Goal: Task Accomplishment & Management: Manage account settings

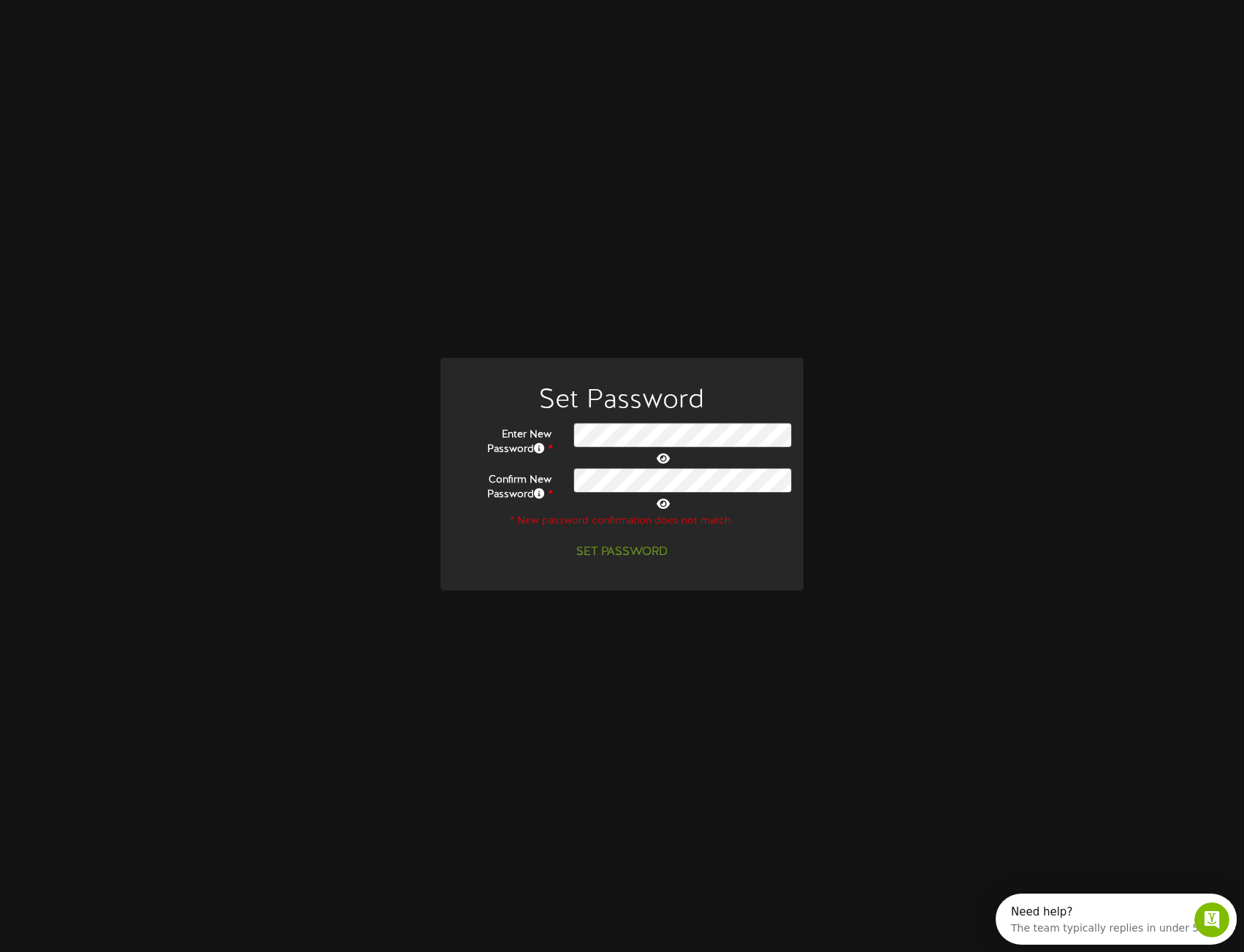
click at [670, 453] on icon at bounding box center [663, 459] width 13 height 12
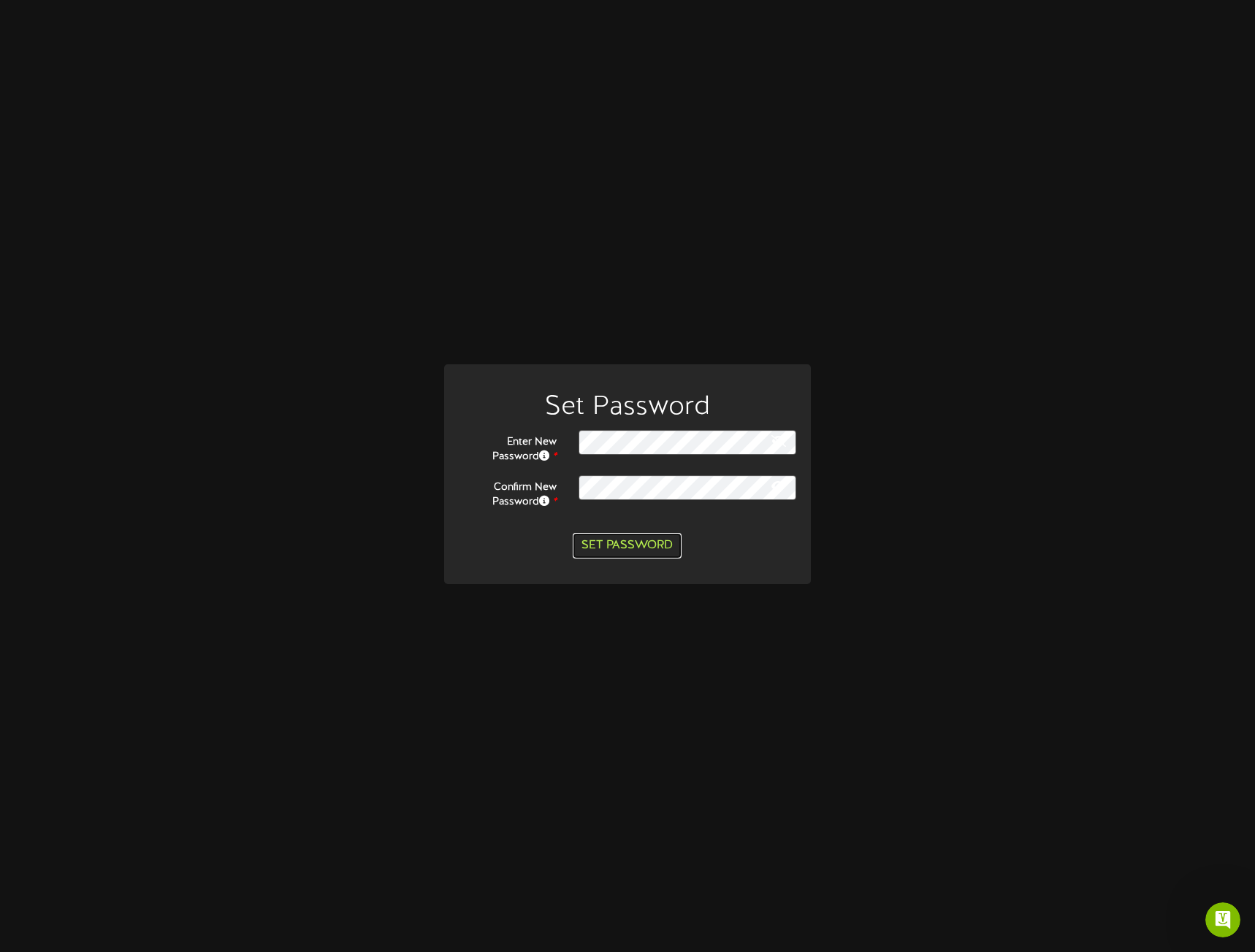
click at [630, 547] on button "Set Password" at bounding box center [627, 546] width 109 height 26
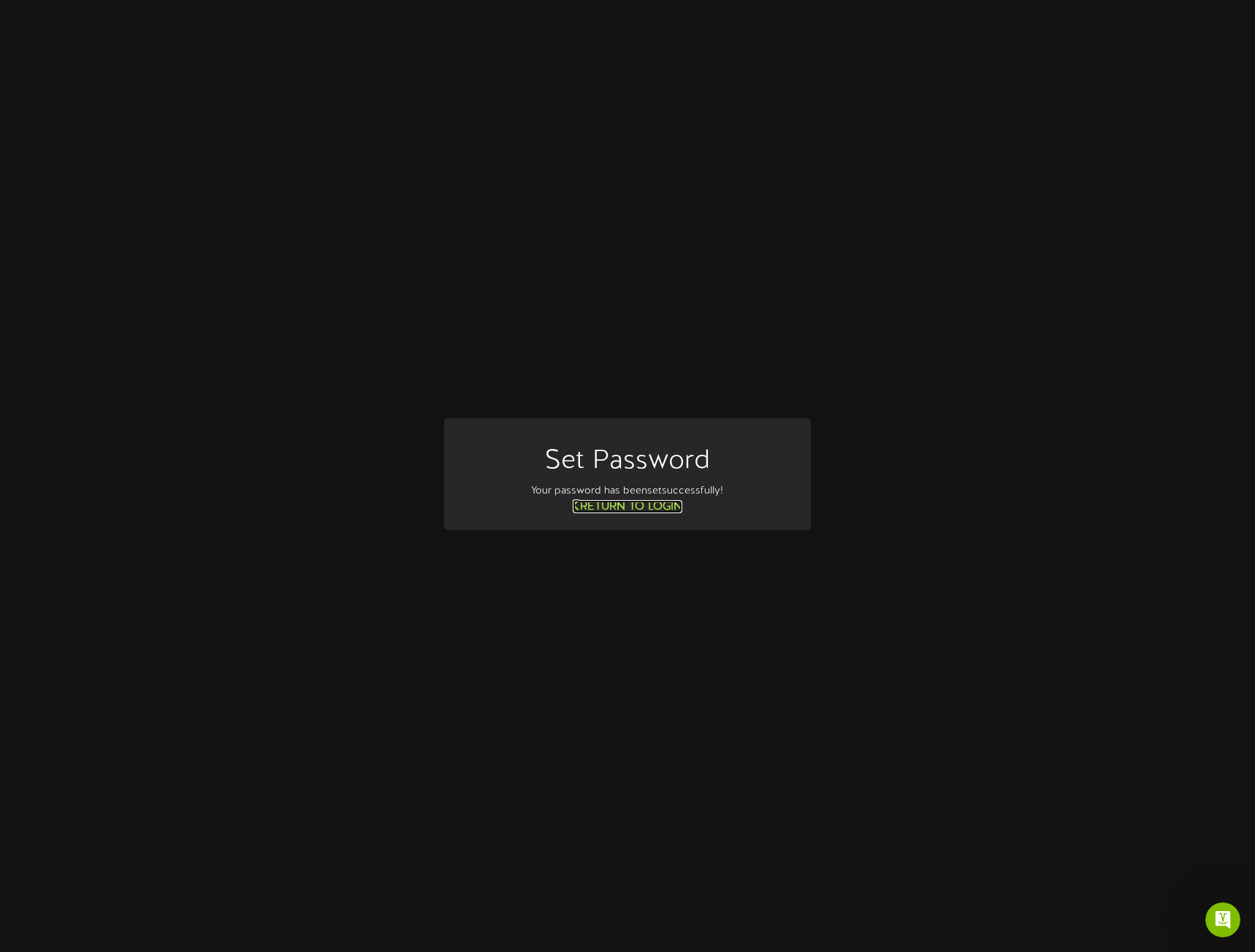
click at [625, 506] on link "Return to Login" at bounding box center [628, 507] width 110 height 13
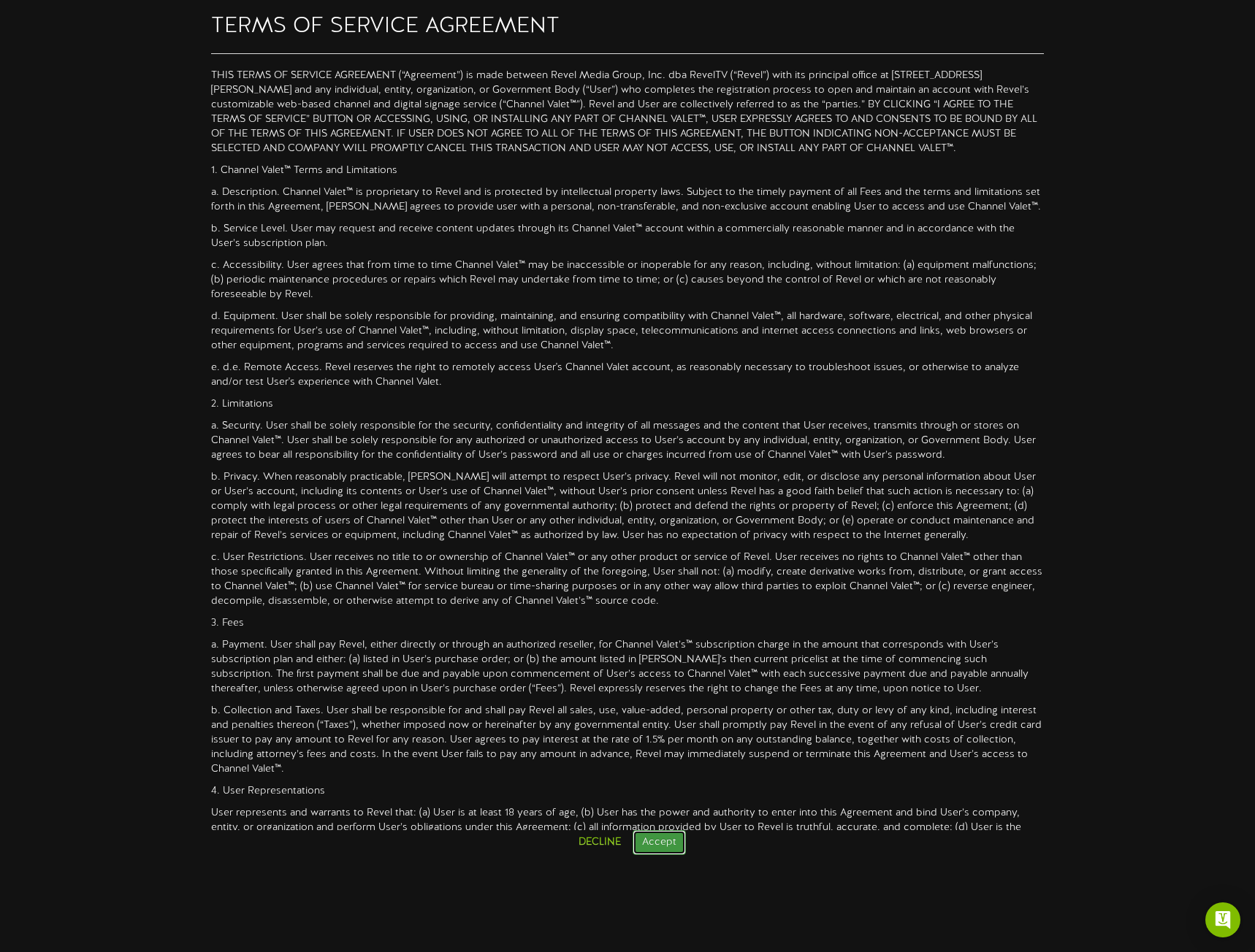
click at [647, 836] on button "Accept" at bounding box center [659, 843] width 53 height 25
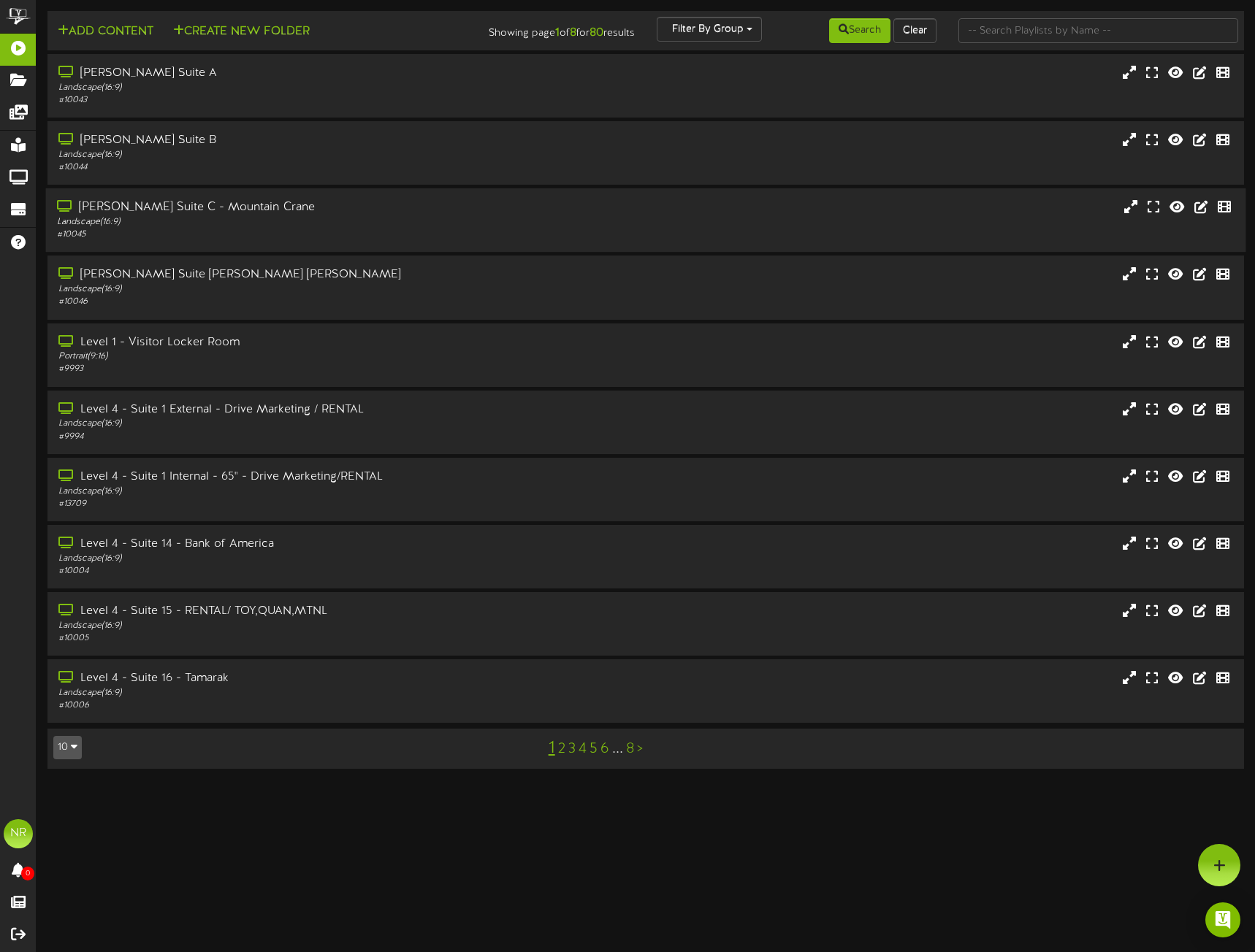
click at [911, 191] on div "Gallagher Suite C - Mountain Crane Landscape ( 16:9 ) # 10045" at bounding box center [646, 220] width 1200 height 64
